Goal: Task Accomplishment & Management: Manage account settings

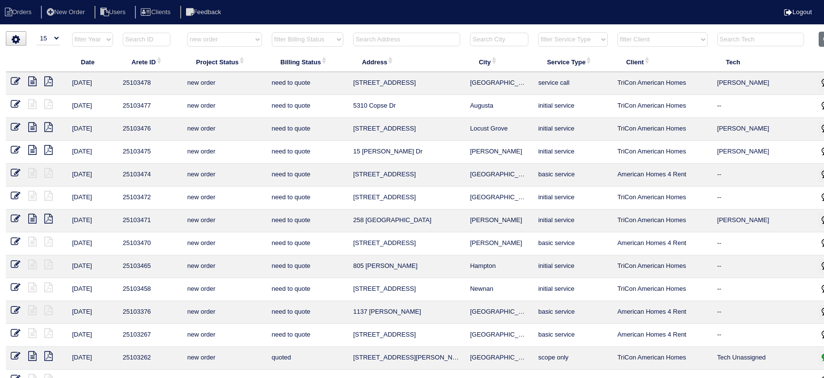
select select "15"
click at [211, 43] on select "filter Project Status -- Any Project Status -- new order assigned in progress f…" at bounding box center [224, 39] width 74 height 15
click at [187, 32] on select "filter Project Status -- Any Project Status -- new order assigned in progress f…" at bounding box center [224, 39] width 74 height 15
select select "assigned"
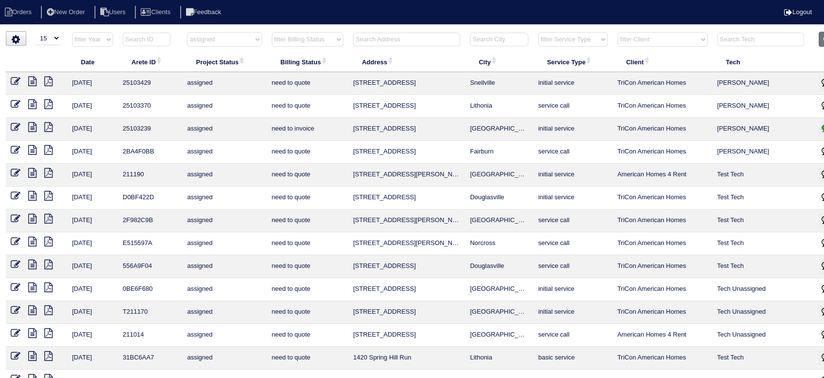
click at [16, 127] on icon at bounding box center [16, 127] width 10 height 10
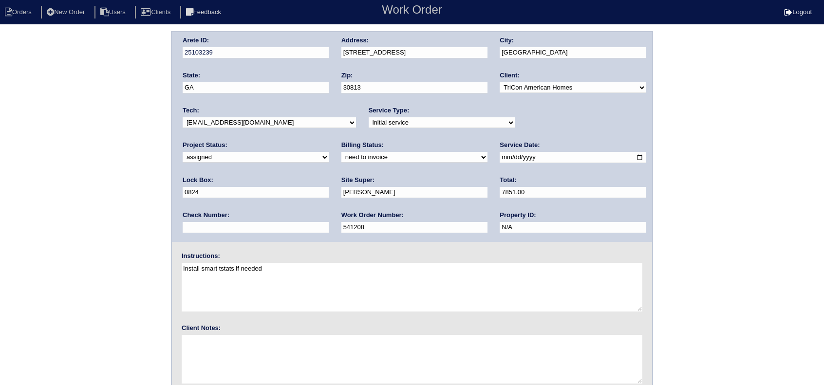
click at [329, 152] on select "new order assigned in progress field complete need to schedule admin review arc…" at bounding box center [256, 157] width 146 height 11
select select "completed"
click at [329, 152] on select "new order assigned in progress field complete need to schedule admin review arc…" at bounding box center [256, 157] width 146 height 11
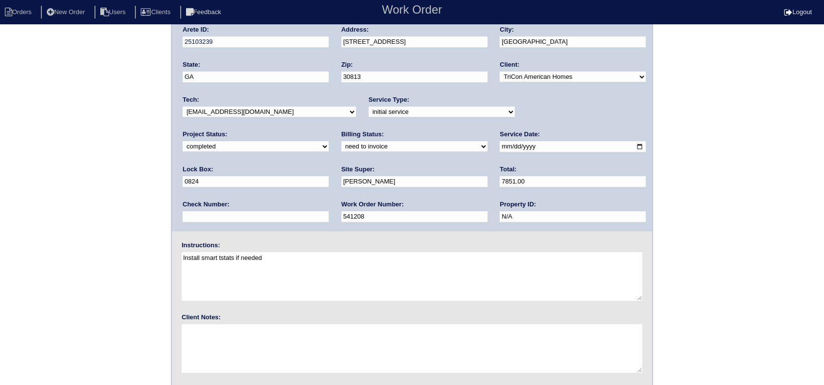
scroll to position [37, 0]
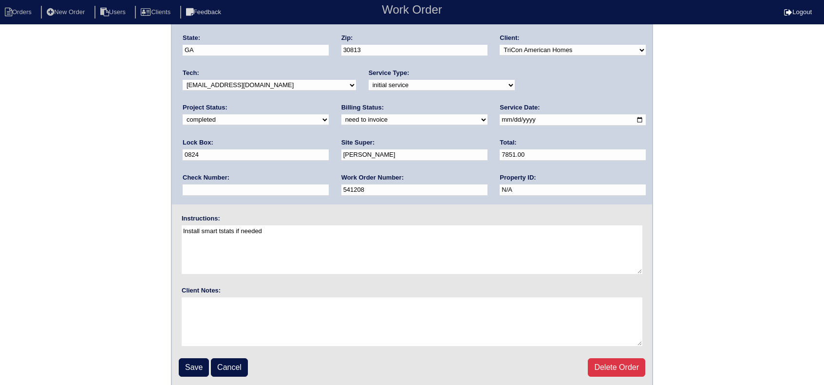
click at [191, 375] on fieldset "Arete ID: 25103239 Address: 717 Southwick Ave City: Grovetown State: GA Zip: 30…" at bounding box center [412, 191] width 480 height 392
click at [191, 369] on input "Save" at bounding box center [194, 367] width 30 height 19
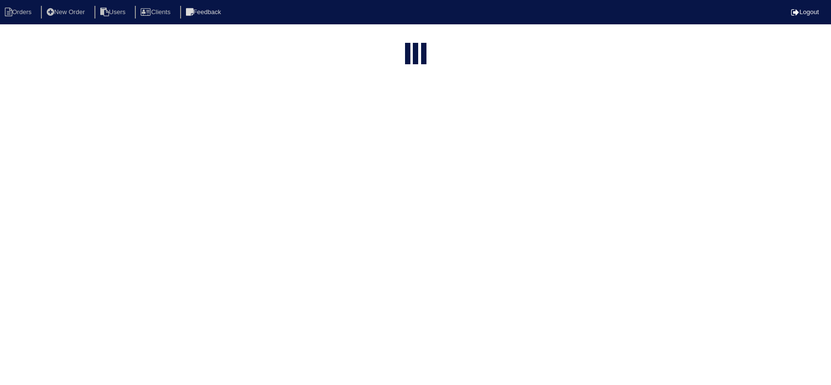
select select "15"
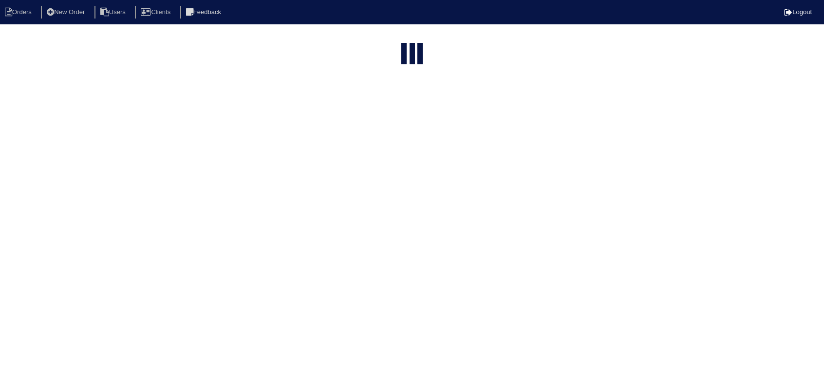
select select "assigned"
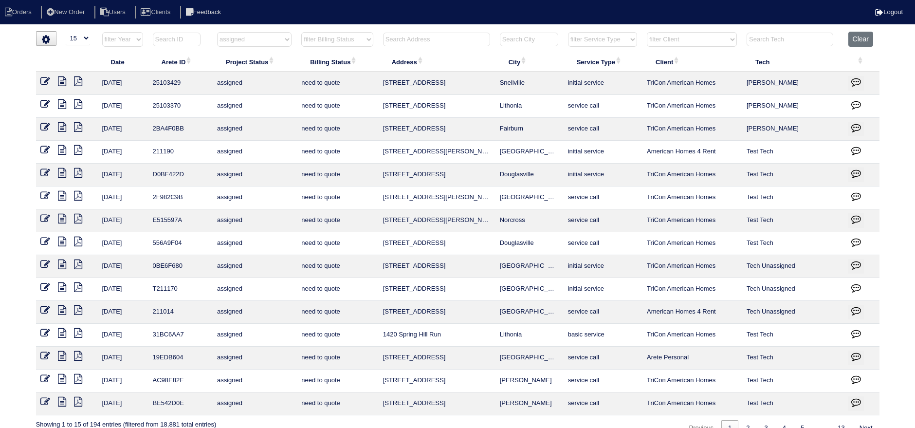
click at [63, 81] on icon at bounding box center [62, 81] width 8 height 10
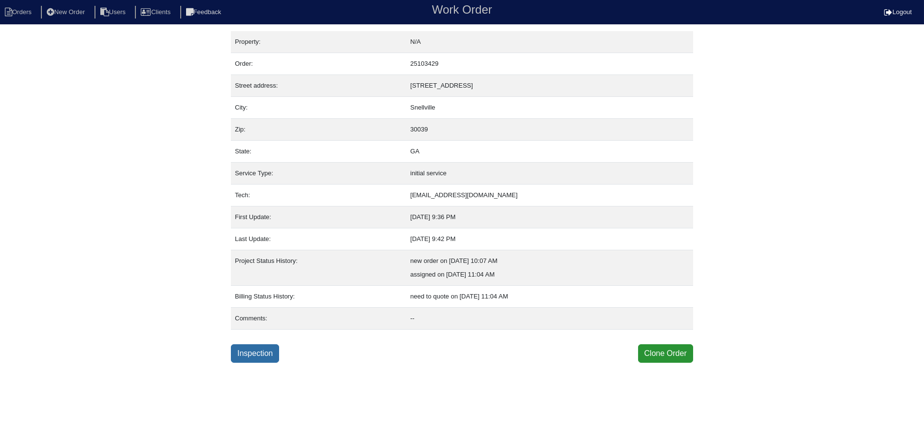
click at [253, 344] on link "Inspection" at bounding box center [255, 353] width 48 height 19
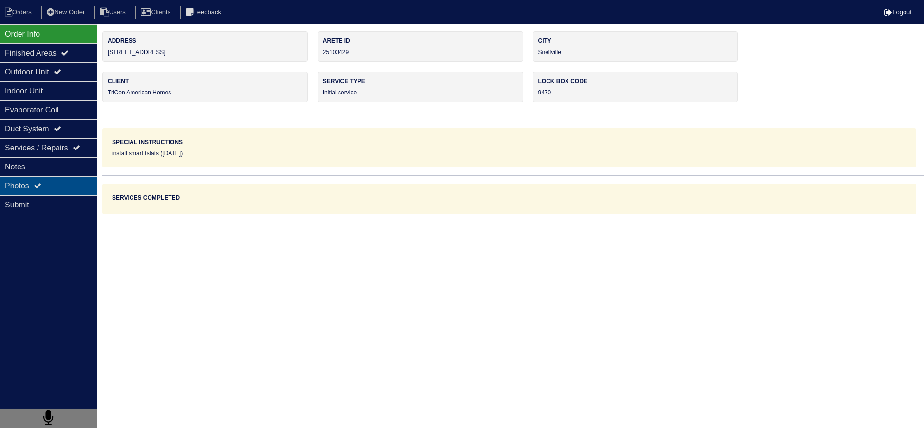
click at [46, 180] on div "Photos" at bounding box center [48, 185] width 97 height 19
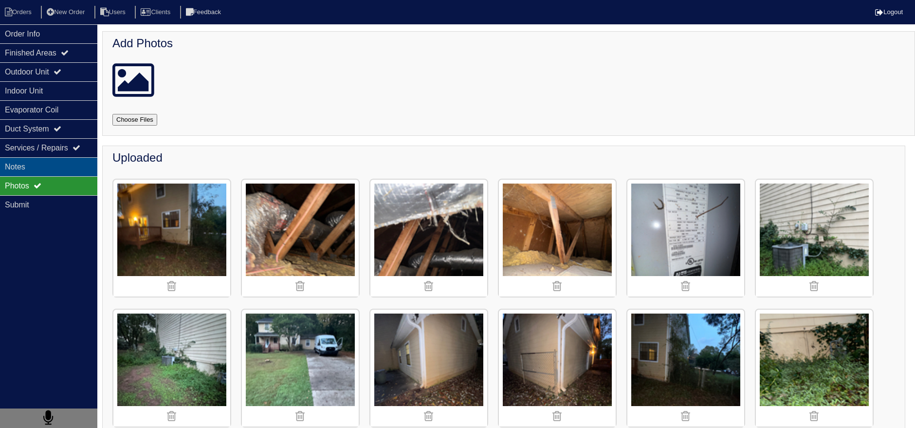
click at [57, 164] on div "Notes" at bounding box center [48, 166] width 97 height 19
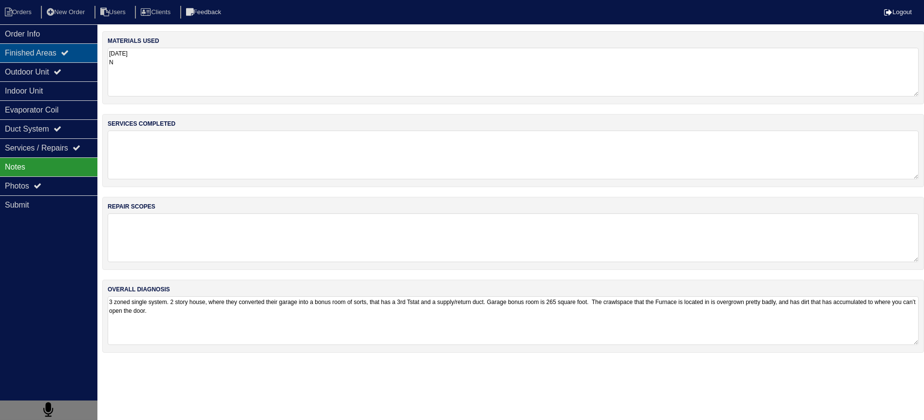
click at [80, 57] on div "Finished Areas" at bounding box center [48, 52] width 97 height 19
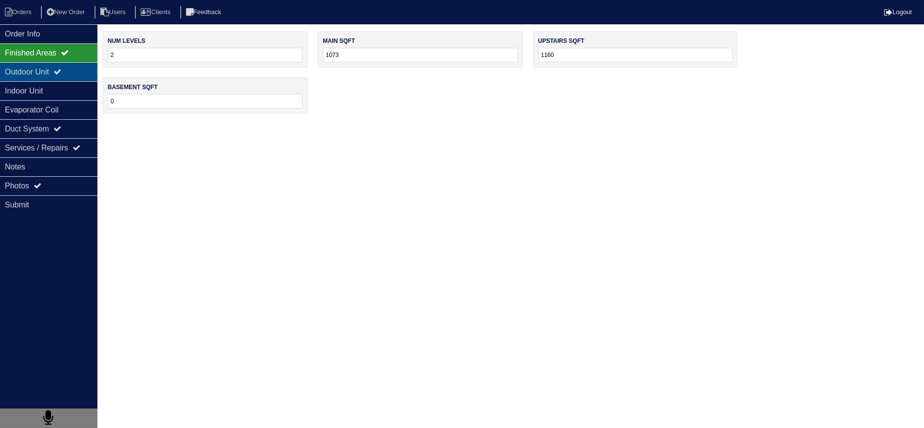
click at [81, 66] on div "Outdoor Unit" at bounding box center [48, 71] width 97 height 19
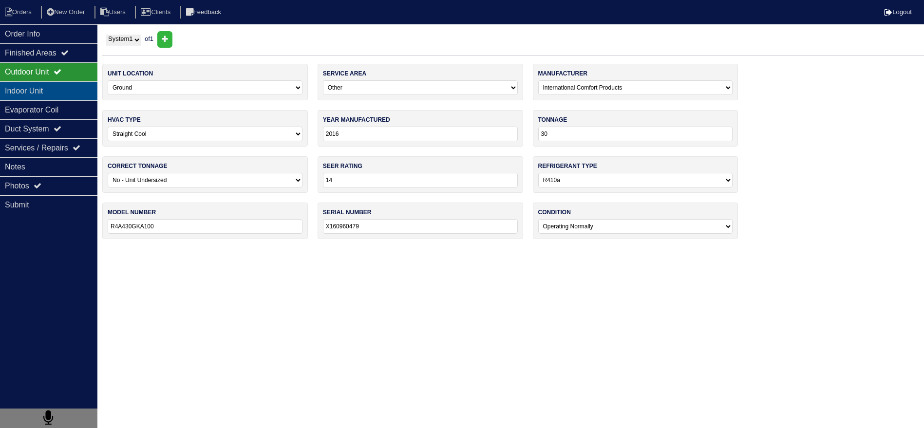
click at [79, 84] on div "Indoor Unit" at bounding box center [48, 90] width 97 height 19
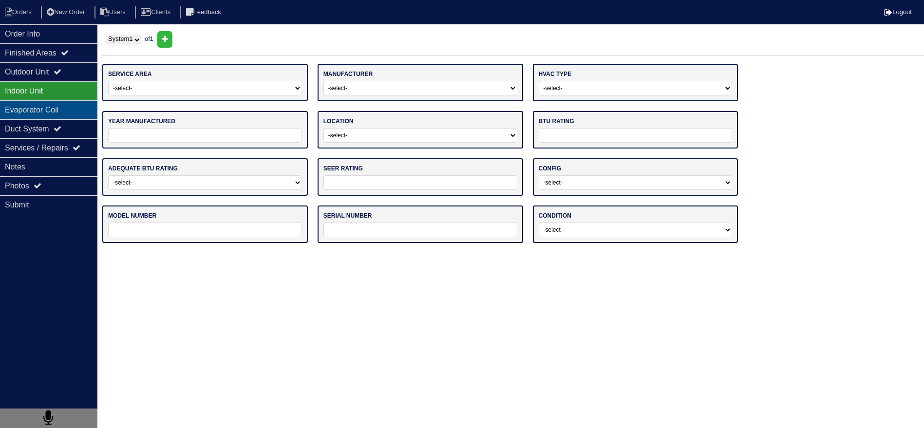
click at [74, 101] on div "Evaporator Coil" at bounding box center [48, 109] width 97 height 19
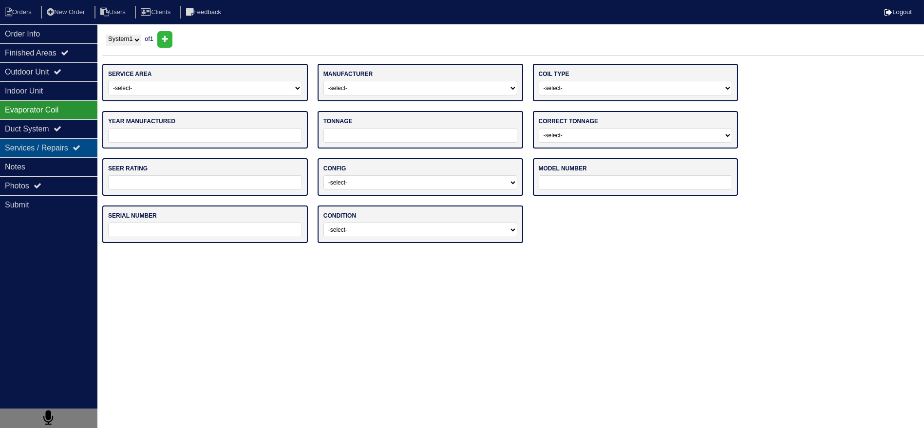
drag, startPoint x: 74, startPoint y: 133, endPoint x: 75, endPoint y: 140, distance: 6.3
click at [74, 134] on div "Duct System" at bounding box center [48, 128] width 97 height 19
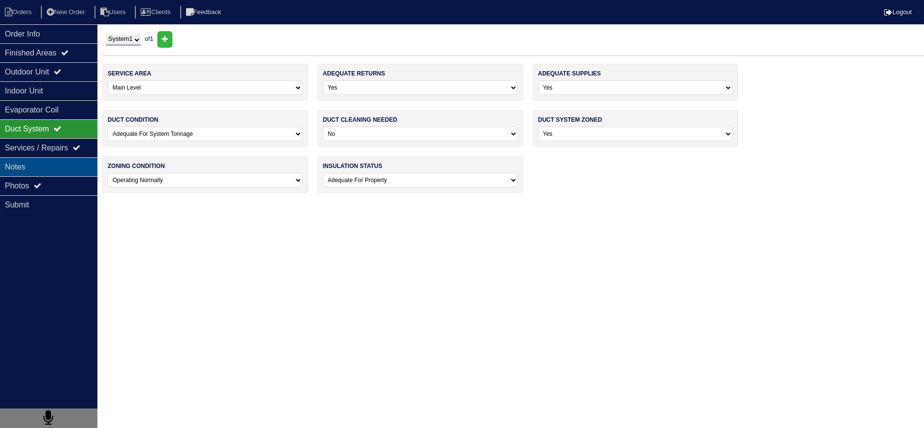
click at [68, 170] on div "Notes" at bounding box center [48, 166] width 97 height 19
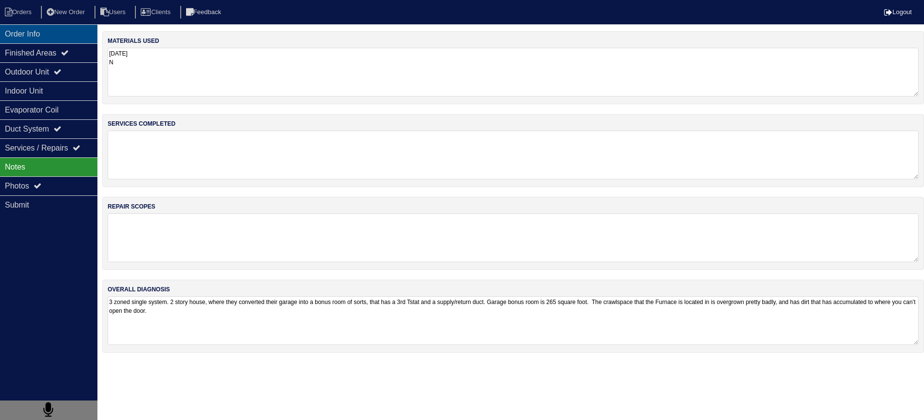
drag, startPoint x: 67, startPoint y: 44, endPoint x: 56, endPoint y: 37, distance: 12.3
click at [66, 46] on div "Finished Areas" at bounding box center [48, 52] width 97 height 19
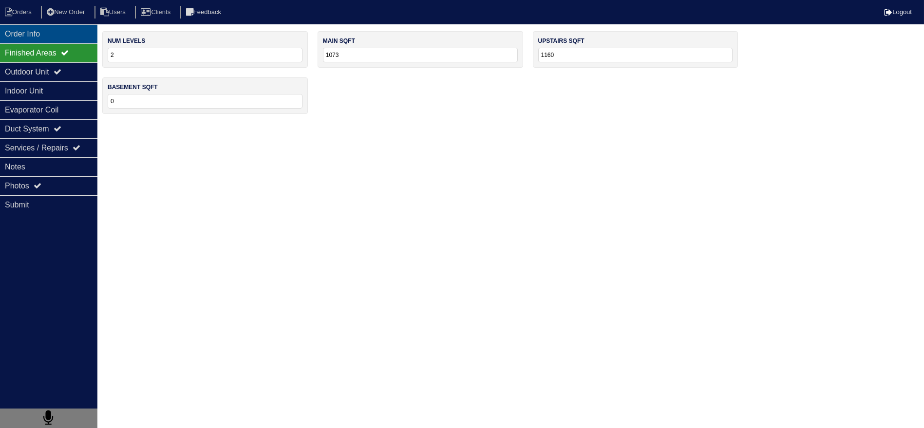
click at [53, 37] on div "Order Info" at bounding box center [48, 33] width 97 height 19
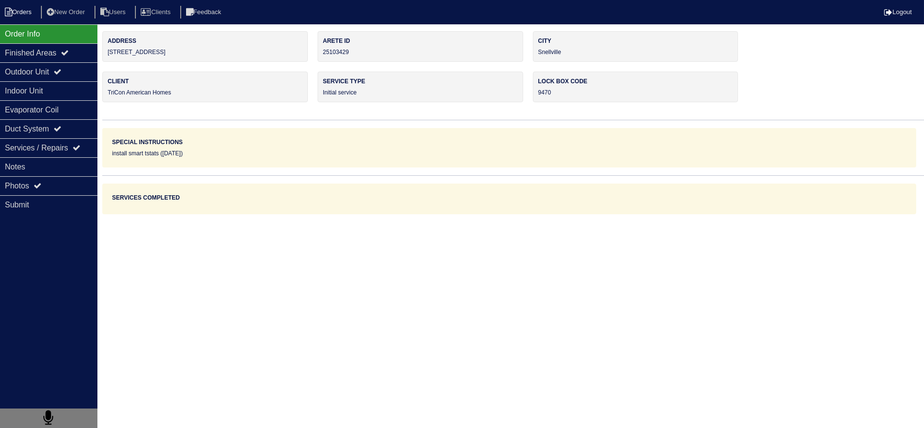
click at [23, 17] on li "Orders" at bounding box center [19, 12] width 39 height 13
select select "15"
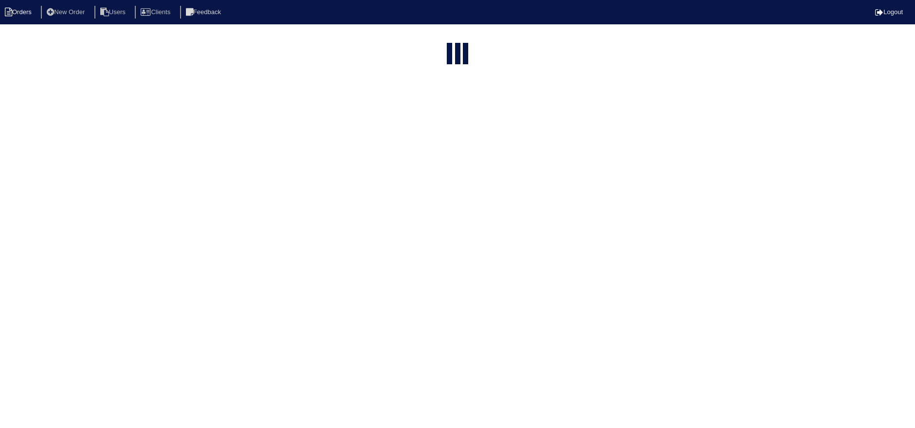
select select "assigned"
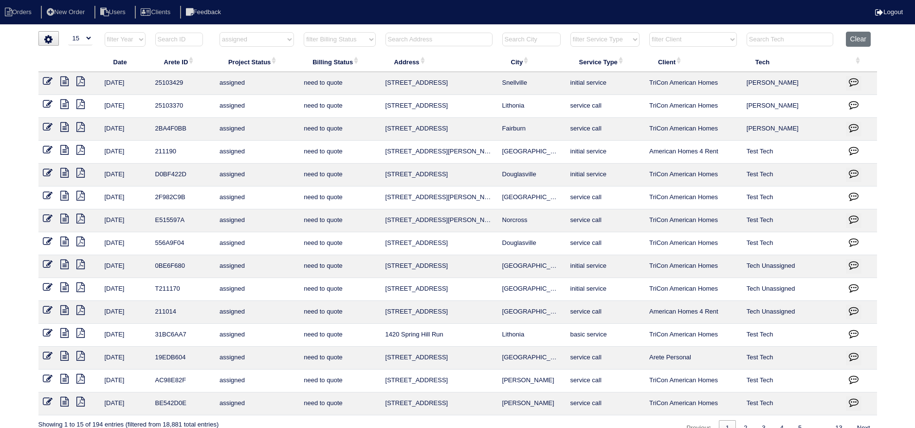
click at [65, 106] on icon at bounding box center [65, 104] width 8 height 10
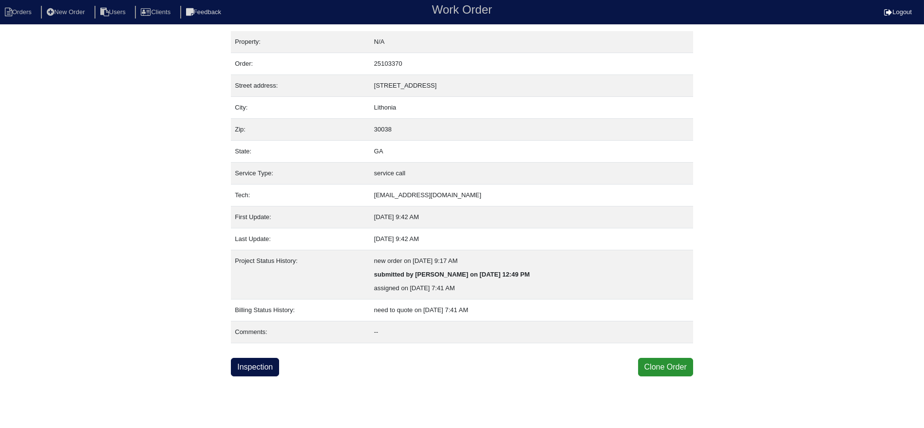
click at [254, 375] on html "Orders New Order Users Clients Feedback Work Order Logout Work Order Orders New…" at bounding box center [462, 188] width 924 height 376
click at [256, 367] on link "Inspection" at bounding box center [255, 367] width 48 height 19
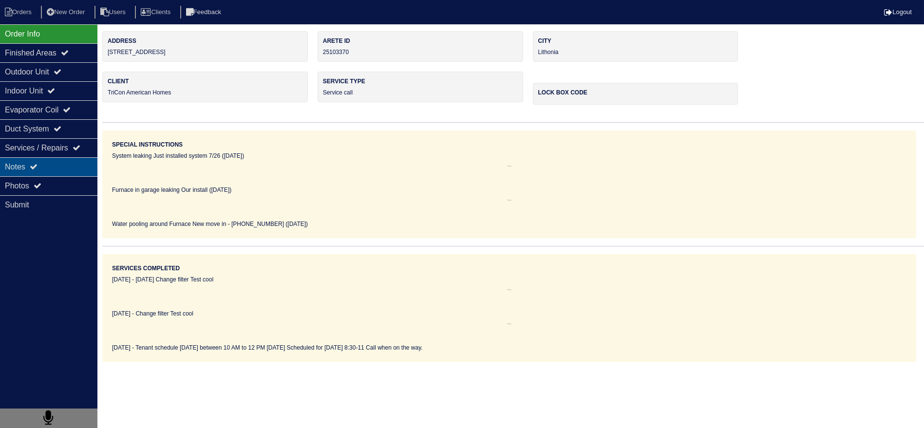
click at [70, 173] on div "Notes" at bounding box center [48, 166] width 97 height 19
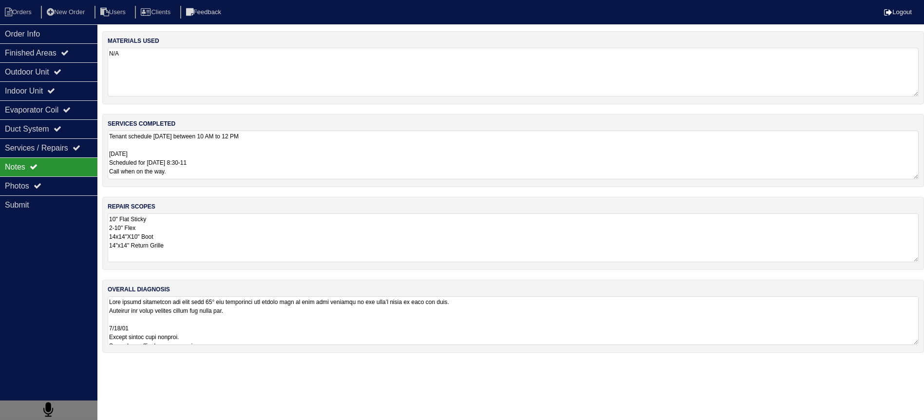
click at [154, 167] on textarea "Tenant schedule Monday 9/15/25 between 10 AM to 12 PM 9/19/25 Scheduled for mon…" at bounding box center [513, 154] width 811 height 49
click at [21, 17] on li "Orders" at bounding box center [19, 12] width 39 height 13
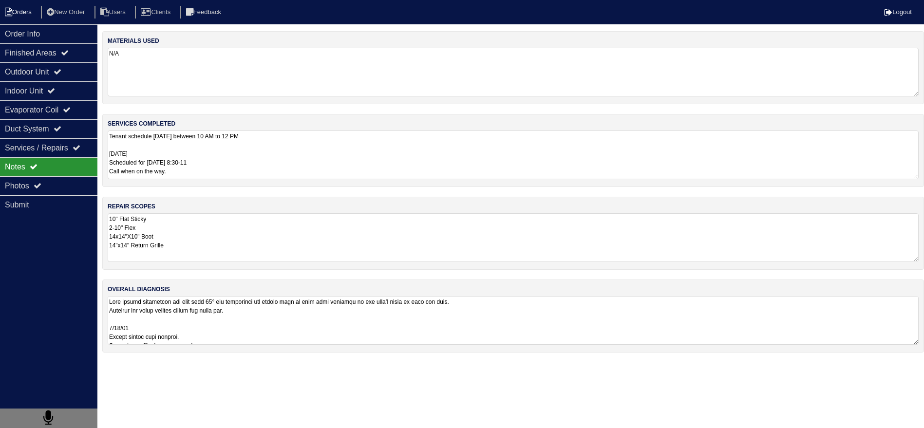
select select "15"
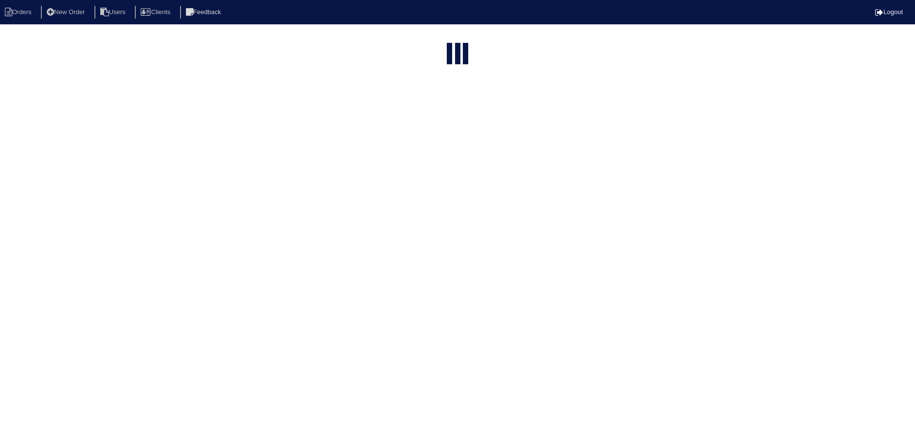
select select "assigned"
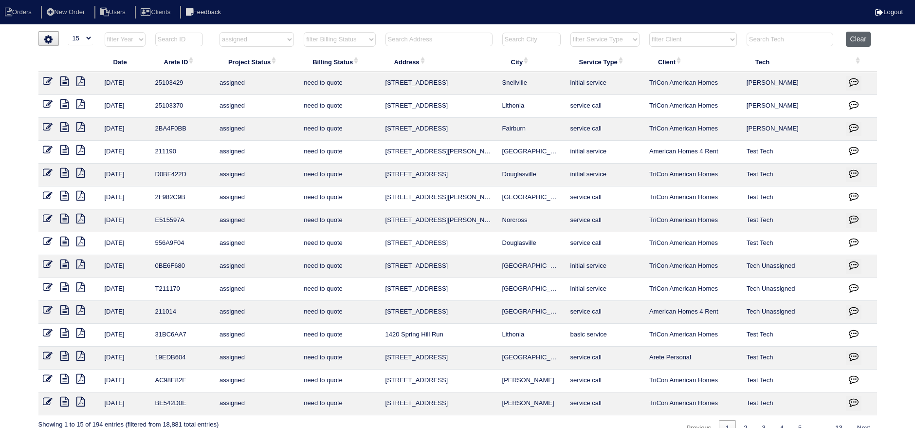
click at [864, 37] on button "Clear" at bounding box center [858, 39] width 25 height 15
select select
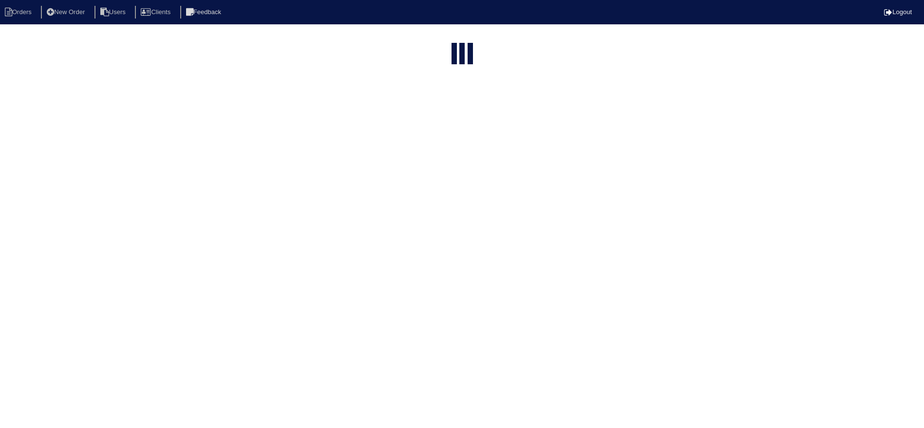
select select "15"
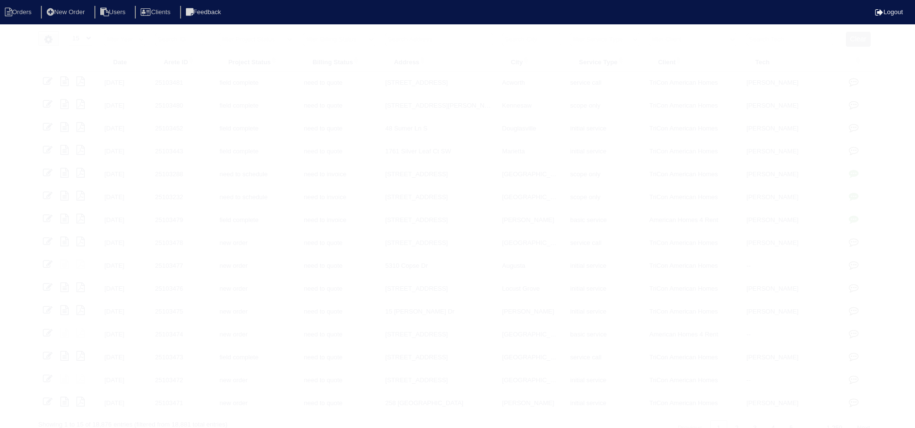
click at [424, 40] on input "text" at bounding box center [439, 40] width 107 height 14
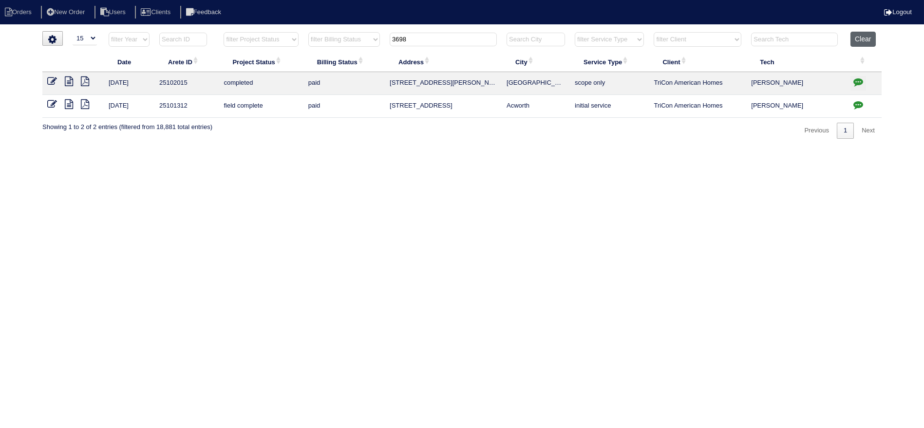
type input "3698"
click at [852, 34] on button "Clear" at bounding box center [862, 39] width 25 height 15
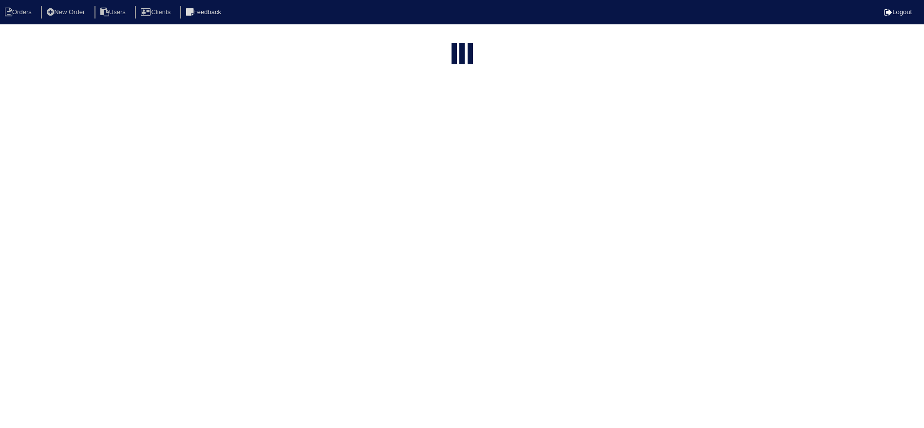
select select "15"
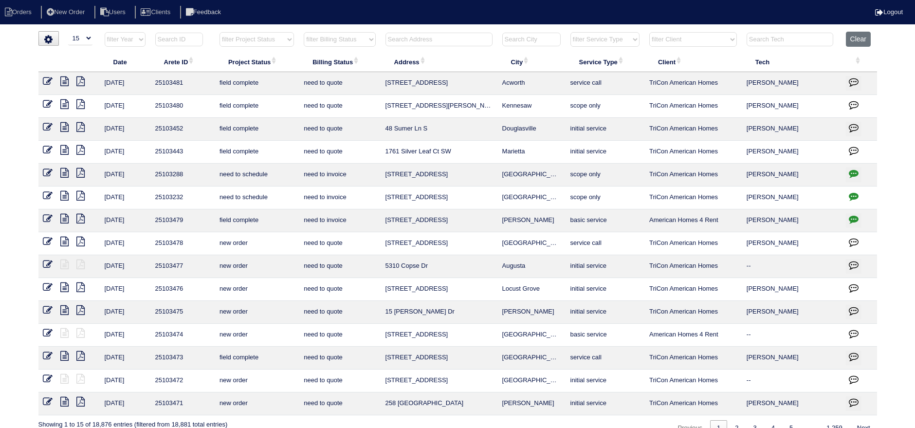
drag, startPoint x: 275, startPoint y: 37, endPoint x: 276, endPoint y: 46, distance: 8.3
click at [276, 41] on select "filter Project Status -- Any Project Status -- new order assigned in progress f…" at bounding box center [257, 39] width 74 height 15
click at [220, 32] on select "filter Project Status -- Any Project Status -- new order assigned in progress f…" at bounding box center [257, 39] width 74 height 15
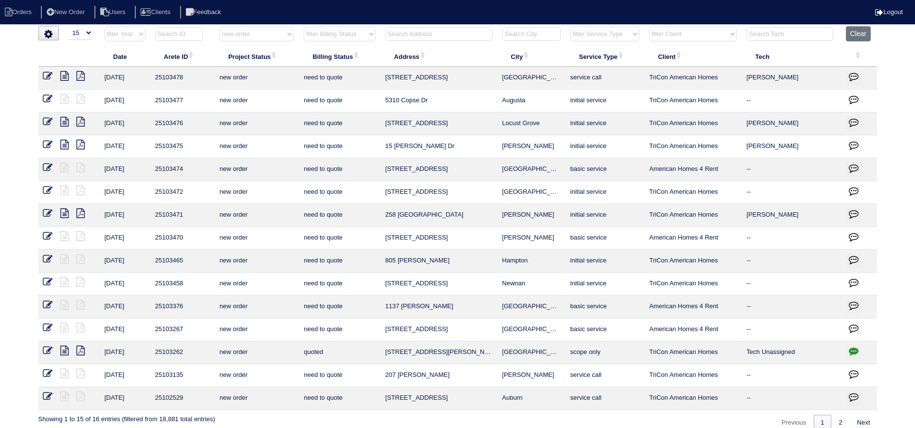
scroll to position [14, 0]
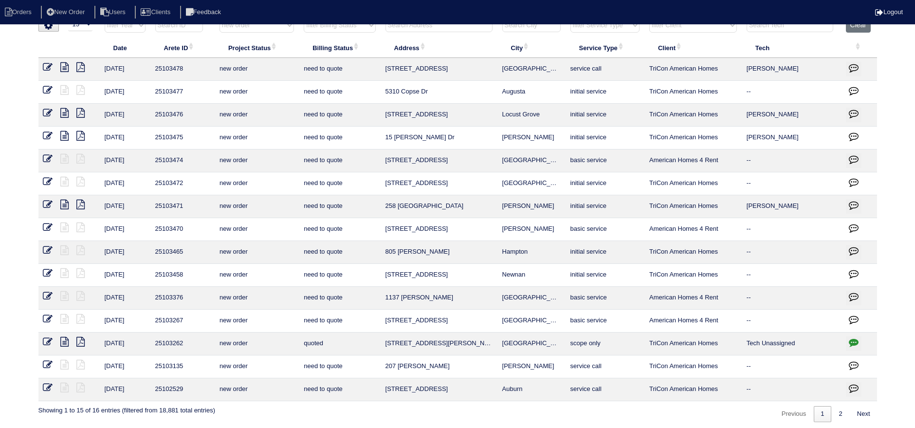
drag, startPoint x: 836, startPoint y: 411, endPoint x: 819, endPoint y: 349, distance: 64.5
click at [836, 411] on link "2" at bounding box center [841, 414] width 17 height 16
select select "new order"
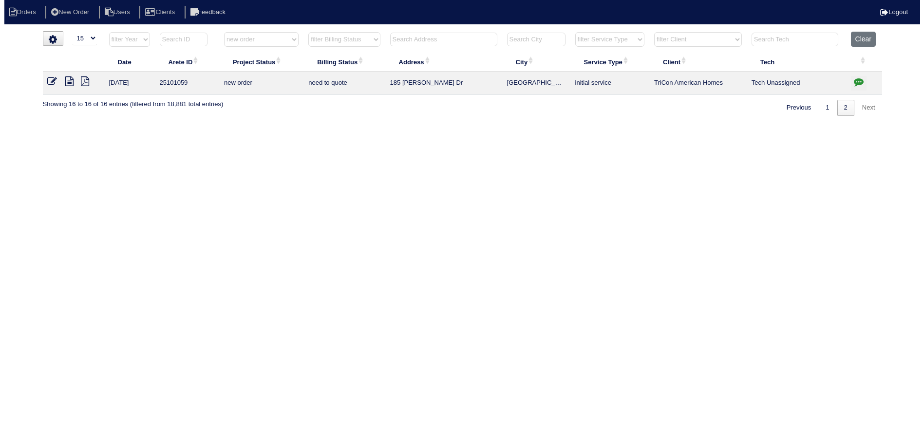
scroll to position [0, 0]
click at [868, 37] on button "Clear" at bounding box center [862, 39] width 25 height 15
select select
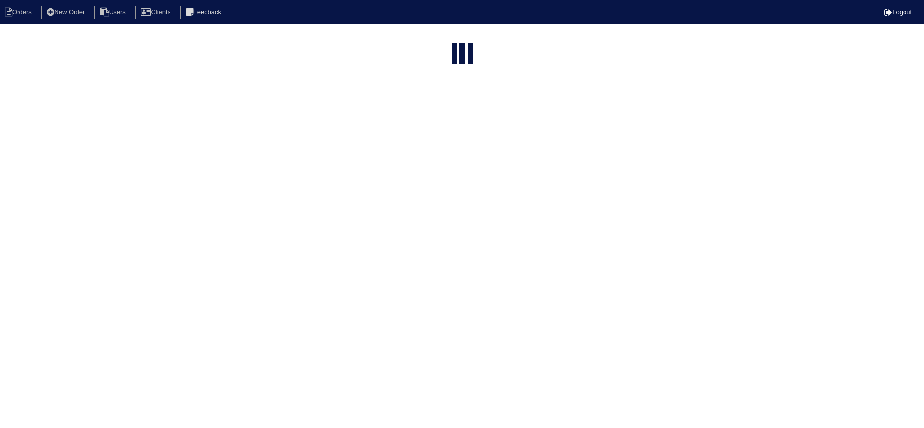
select select "15"
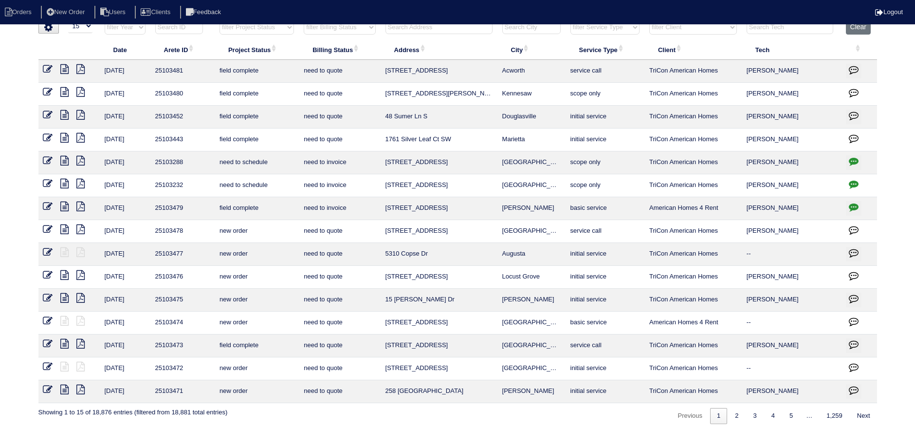
scroll to position [14, 0]
